Goal: Information Seeking & Learning: Learn about a topic

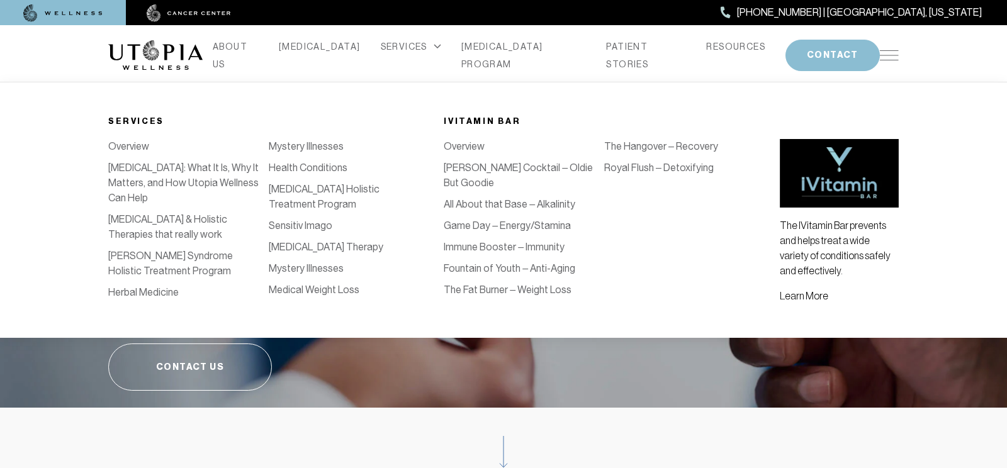
click at [321, 272] on link "Mystery Illnesses" at bounding box center [306, 268] width 75 height 12
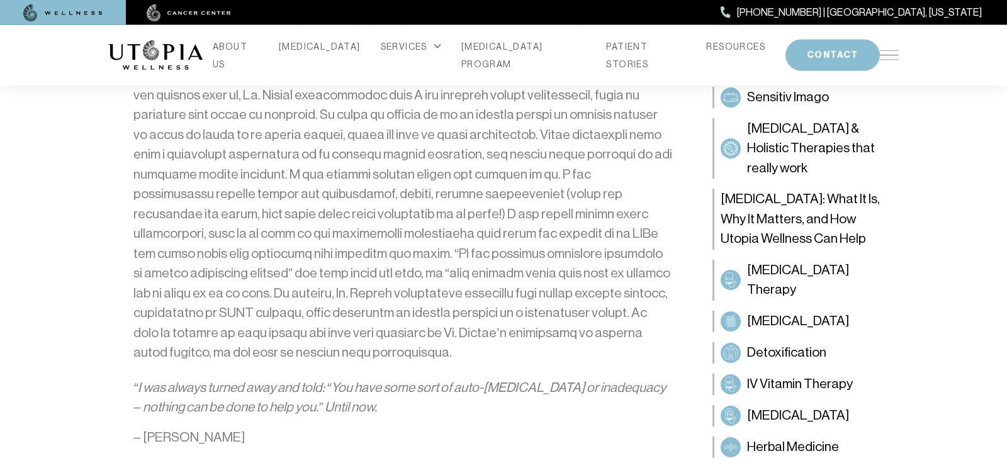
scroll to position [1036, 0]
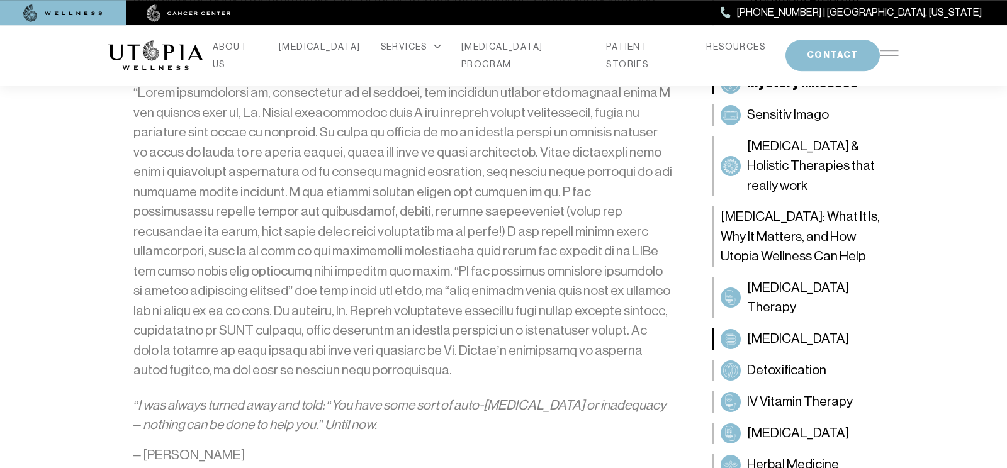
click at [776, 340] on span "[MEDICAL_DATA]" at bounding box center [798, 338] width 102 height 20
